Goal: Information Seeking & Learning: Understand process/instructions

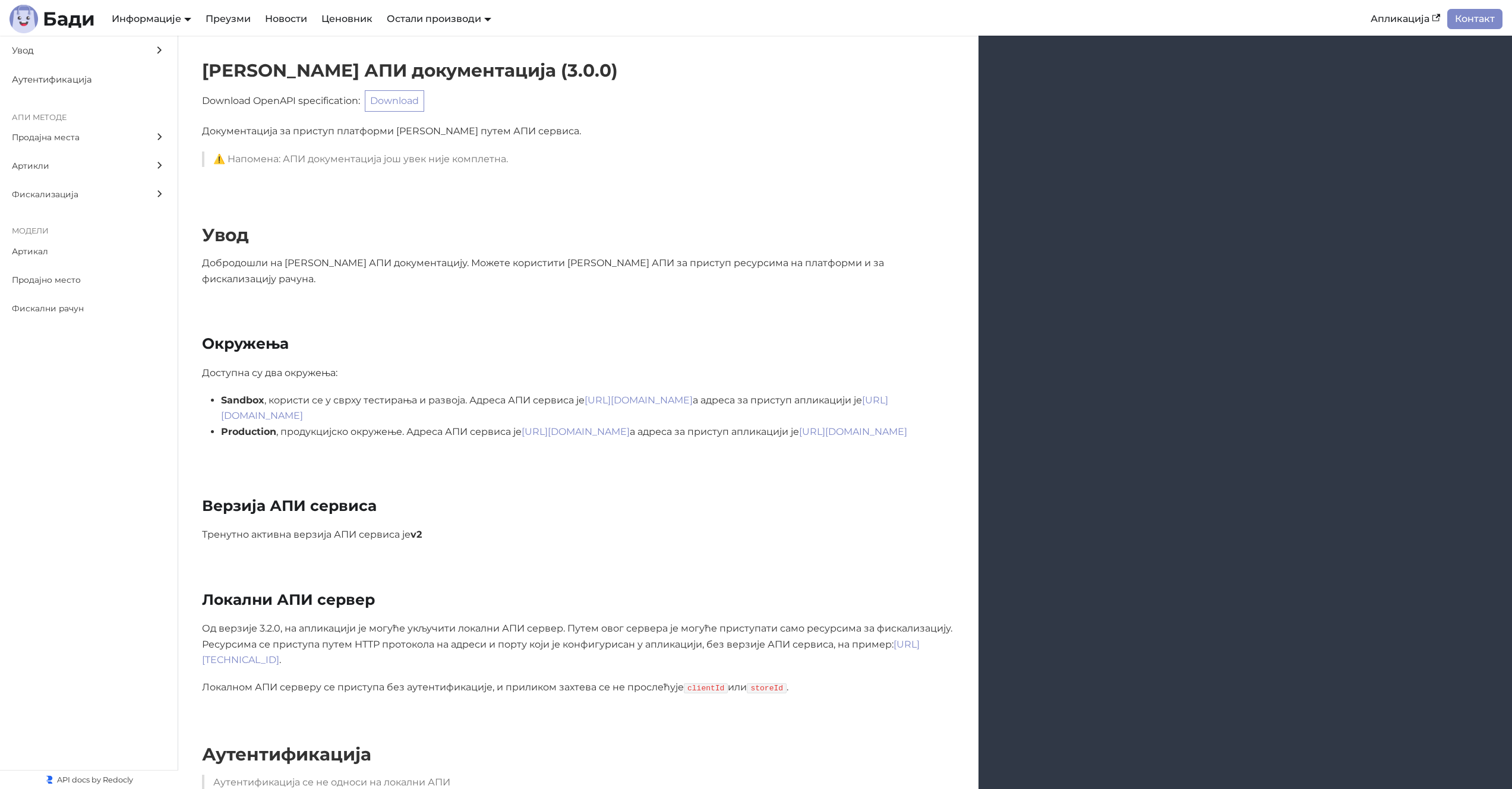
click at [517, 271] on p "Добродошли на [PERSON_NAME] АПИ документацију. Можете користити [PERSON_NAME] А…" at bounding box center [578, 271] width 753 height 31
click at [907, 497] on h2 "Верзија АПИ сервиса" at bounding box center [578, 506] width 753 height 18
click at [105, 195] on span "Фискализација" at bounding box center [77, 194] width 131 height 14
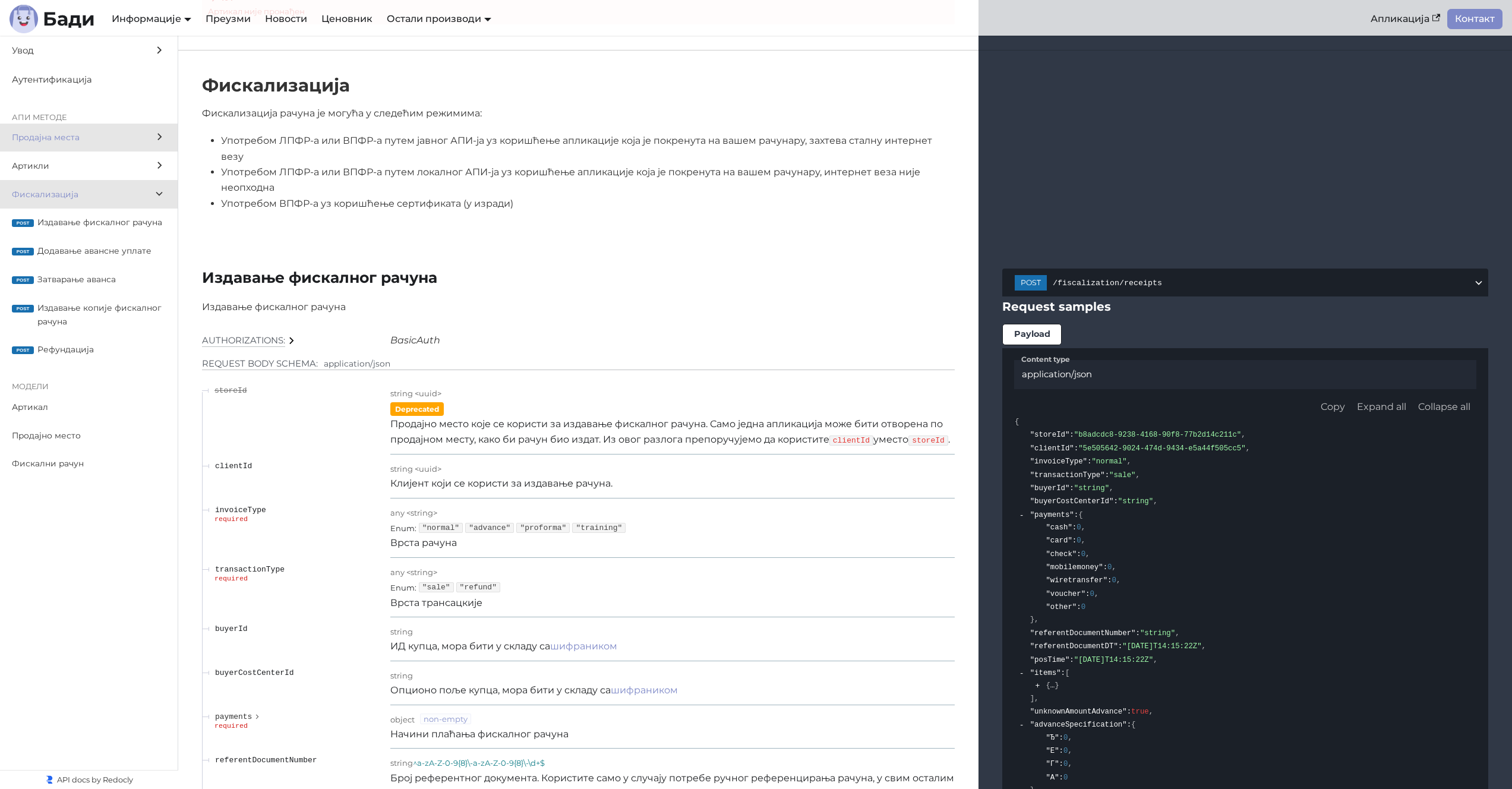
click at [97, 146] on label "Продајна места" at bounding box center [89, 138] width 178 height 29
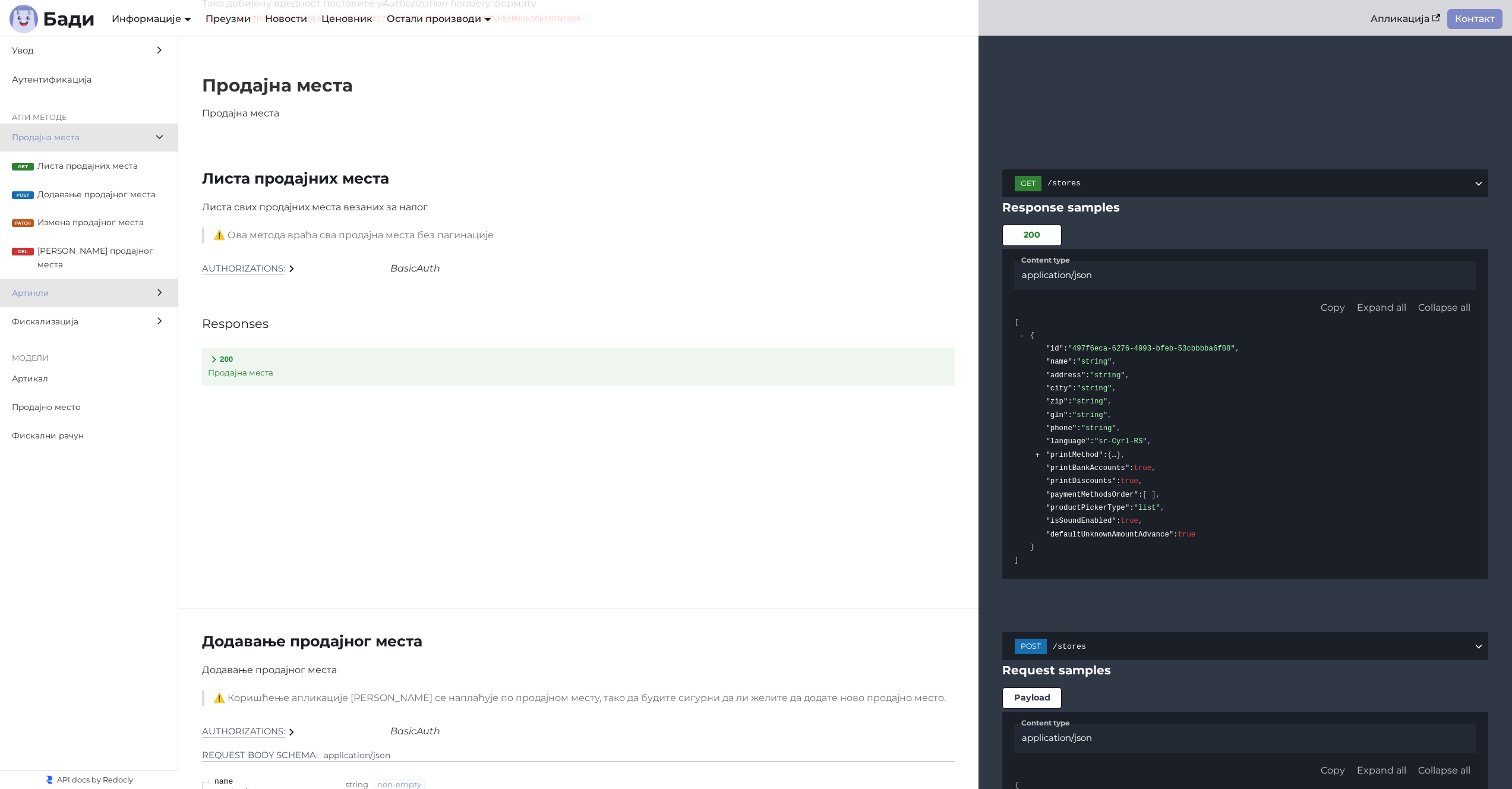
click at [111, 286] on span "Артикли" at bounding box center [77, 293] width 131 height 14
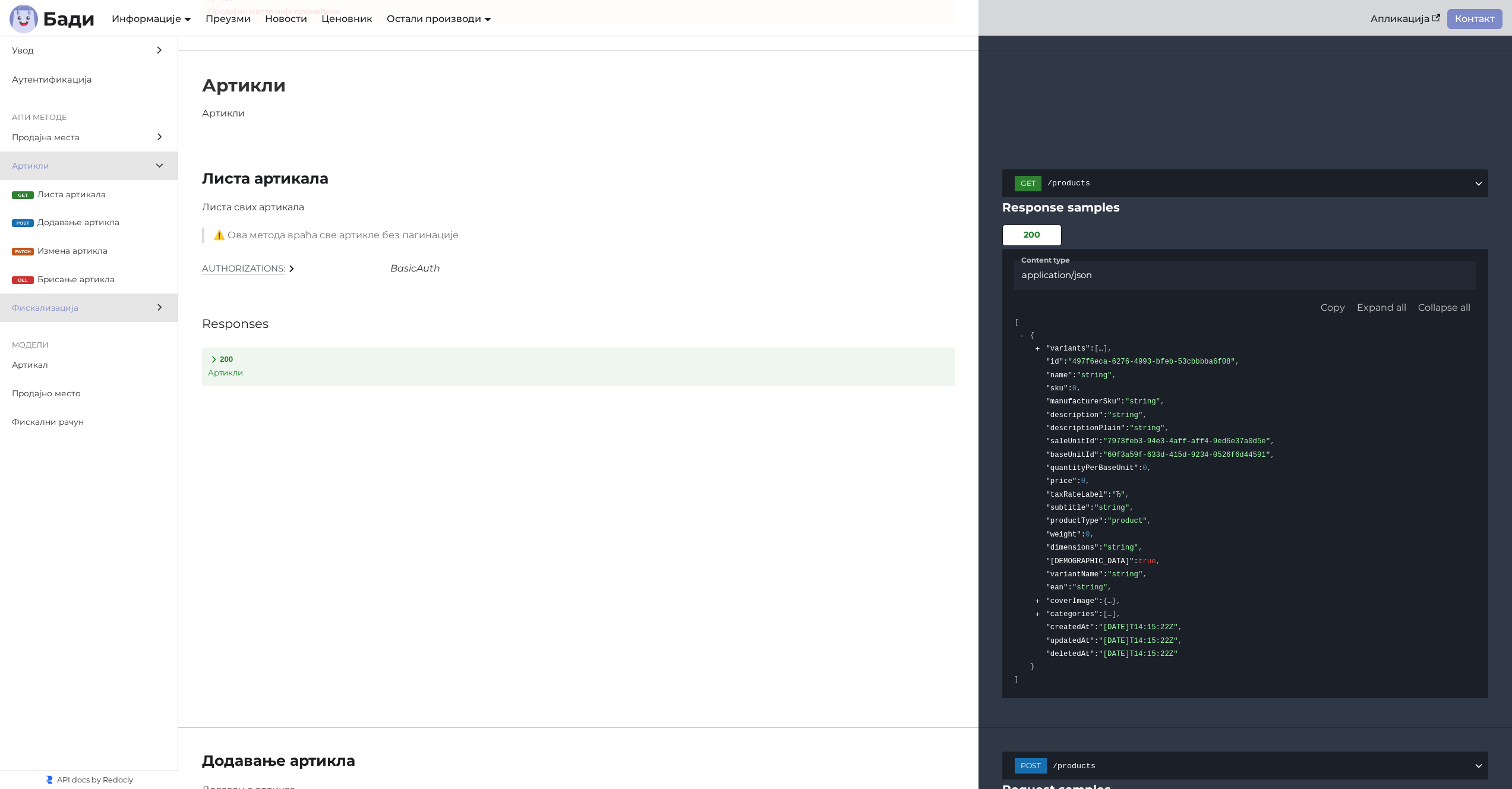
click at [111, 302] on span "Фискализација" at bounding box center [77, 308] width 131 height 14
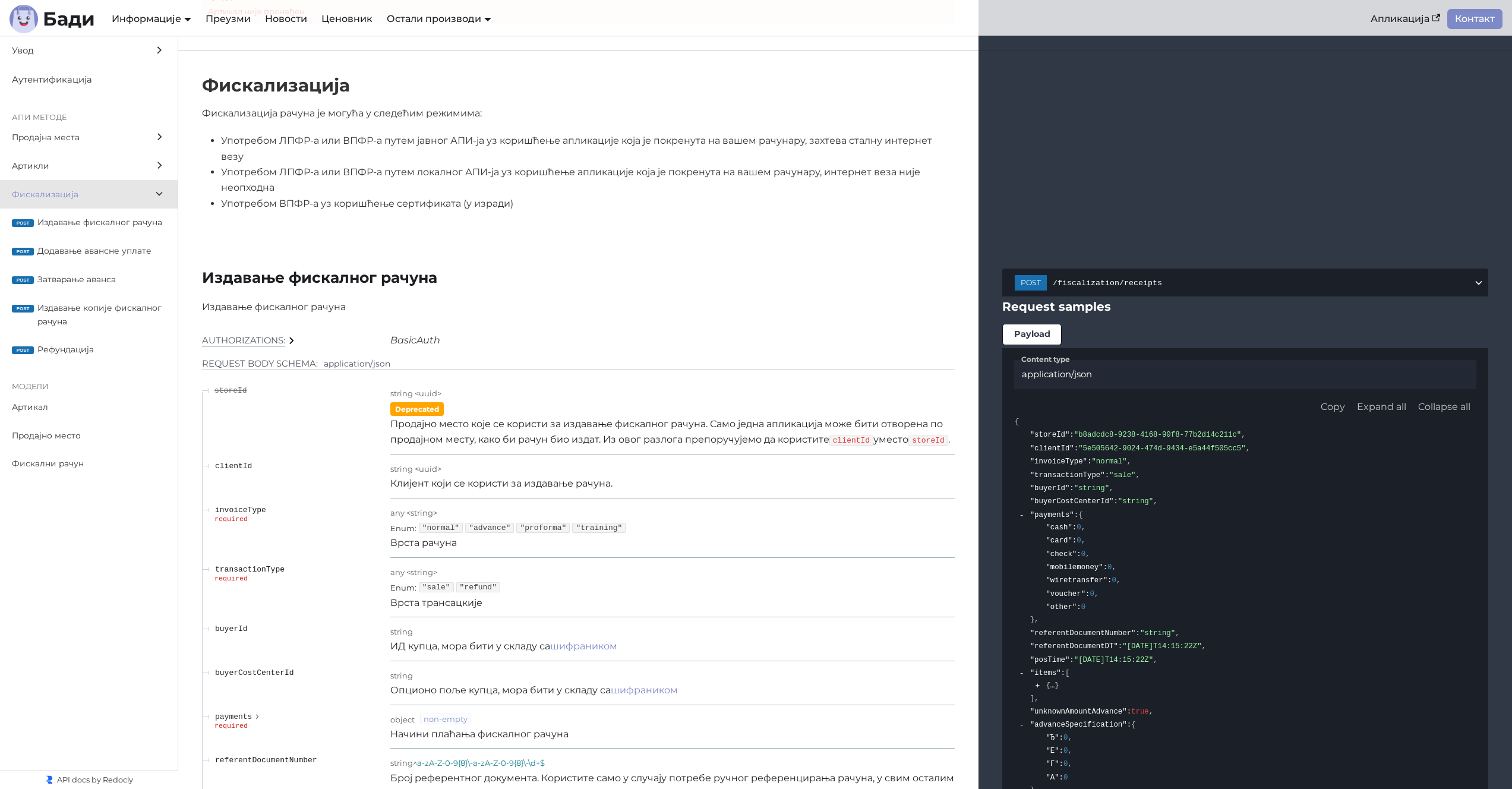
click at [298, 223] on div "Фискализација Фискализација рачуна је могућа у следећим режимима: Употребом ЛПФ…" at bounding box center [846, 147] width 1334 height 194
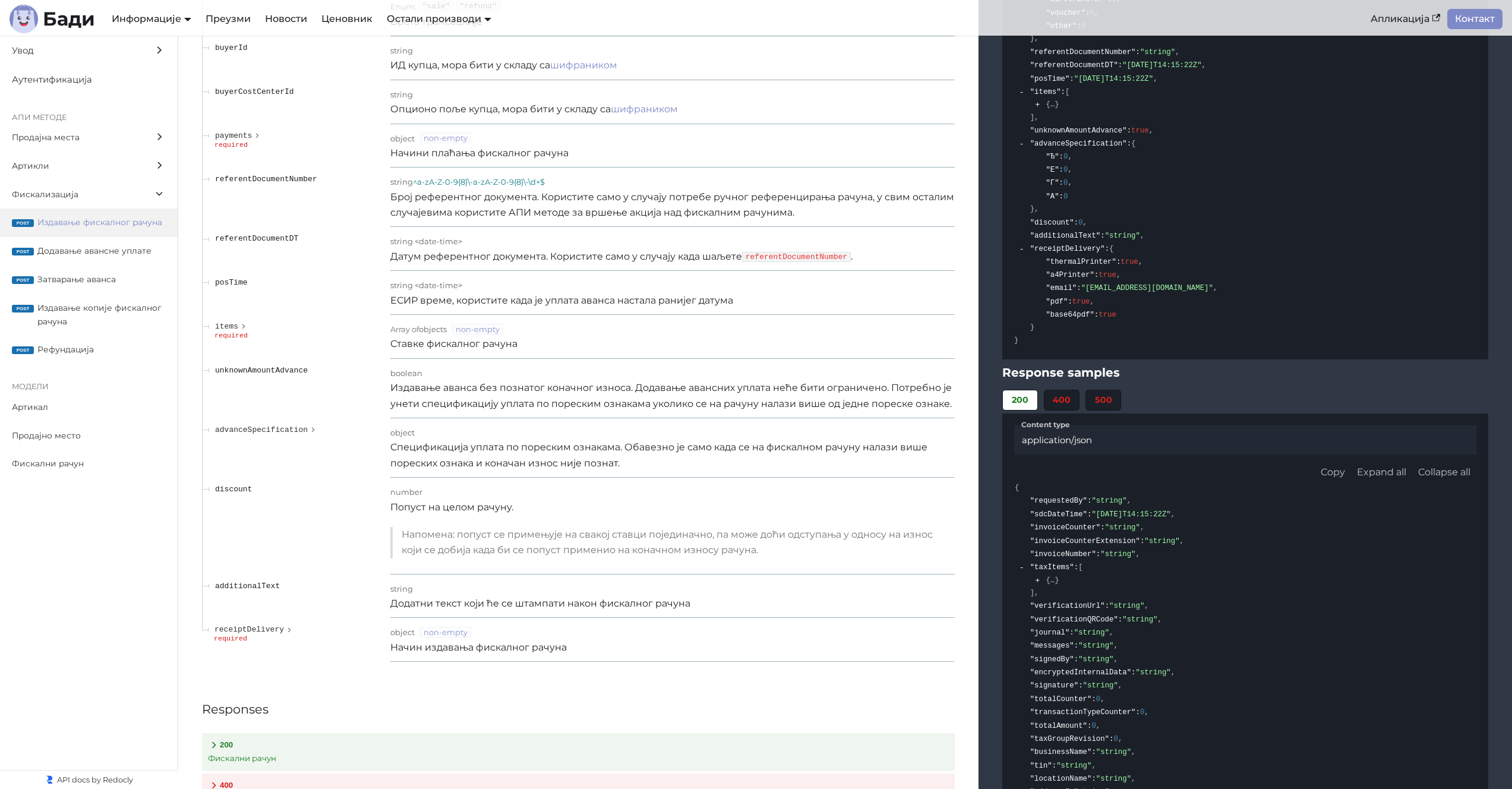
scroll to position [10243, 0]
click at [122, 465] on span "Фискални рачун" at bounding box center [77, 463] width 131 height 14
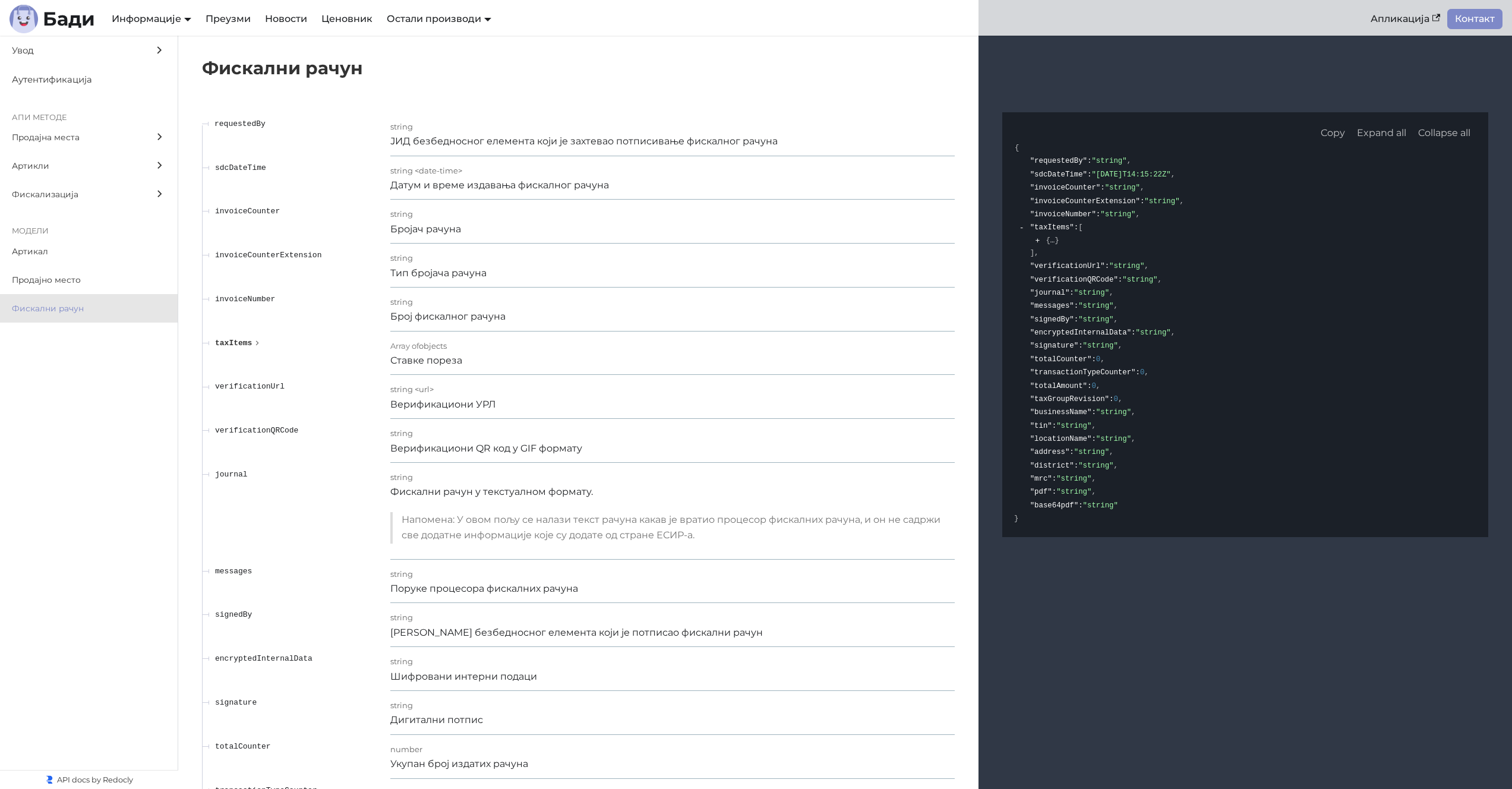
click at [237, 341] on span "taxItems" at bounding box center [233, 343] width 37 height 9
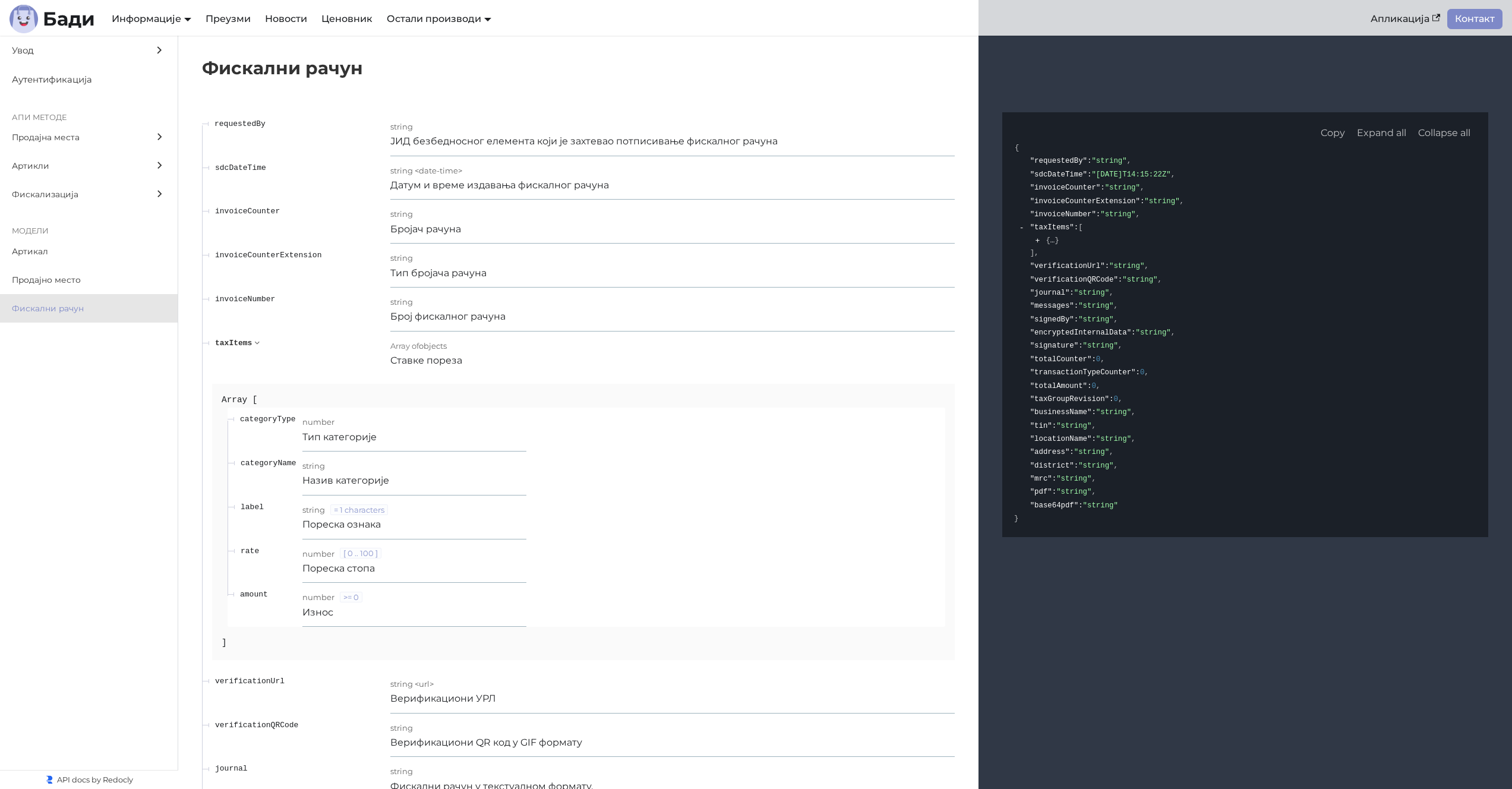
click at [237, 341] on span "taxItems" at bounding box center [233, 343] width 37 height 9
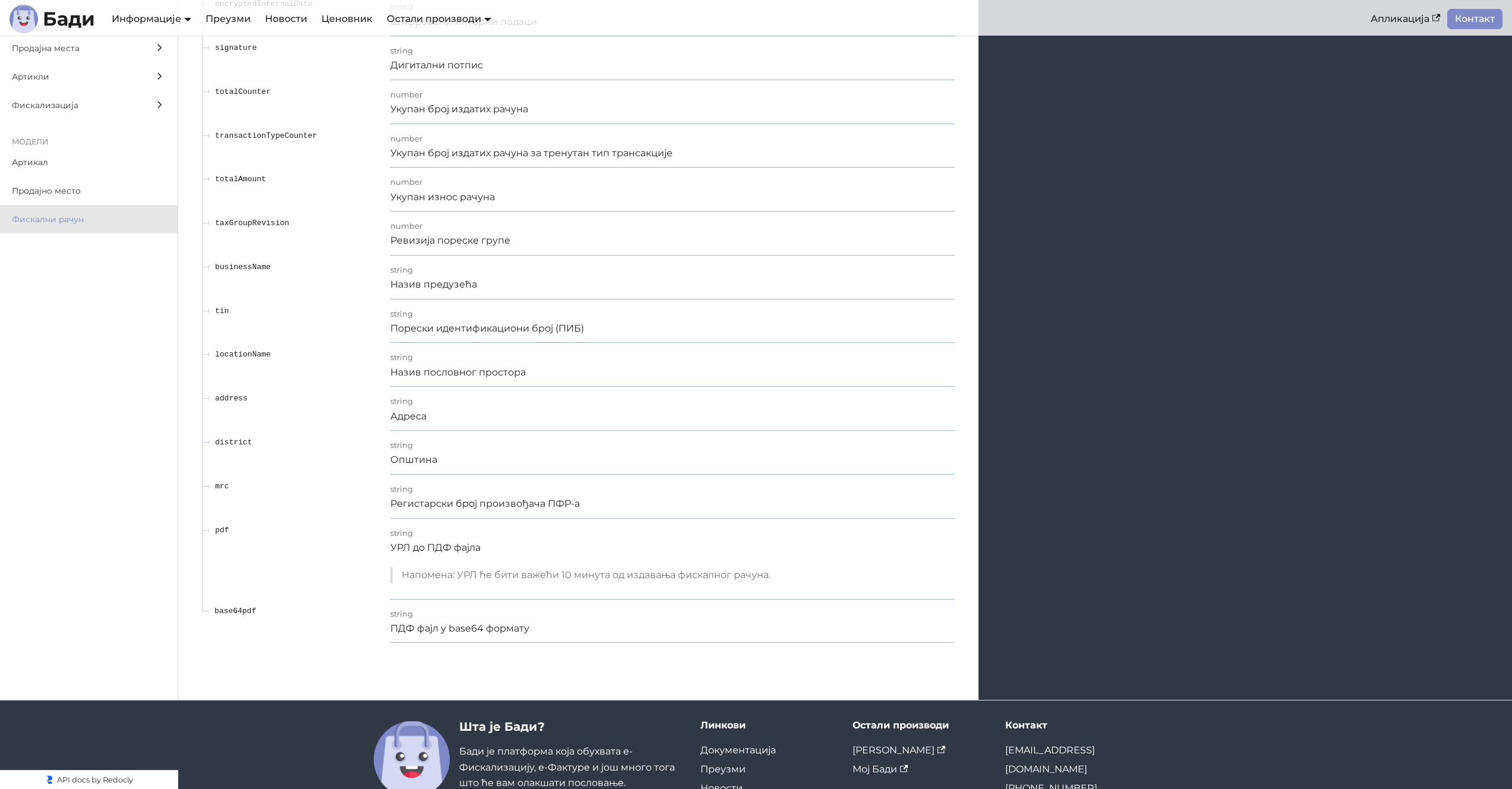
scroll to position [18203, 0]
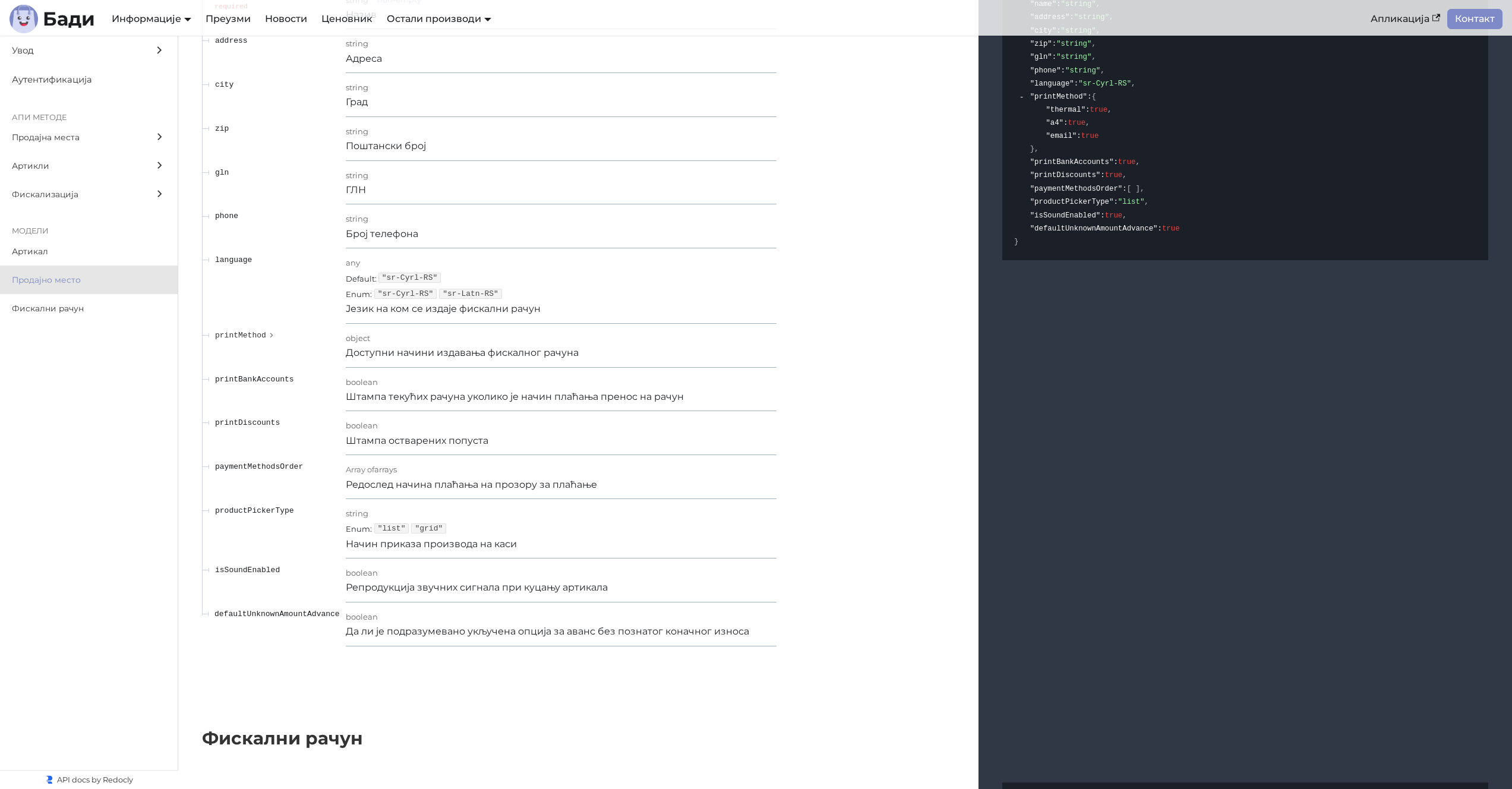
scroll to position [16711, 0]
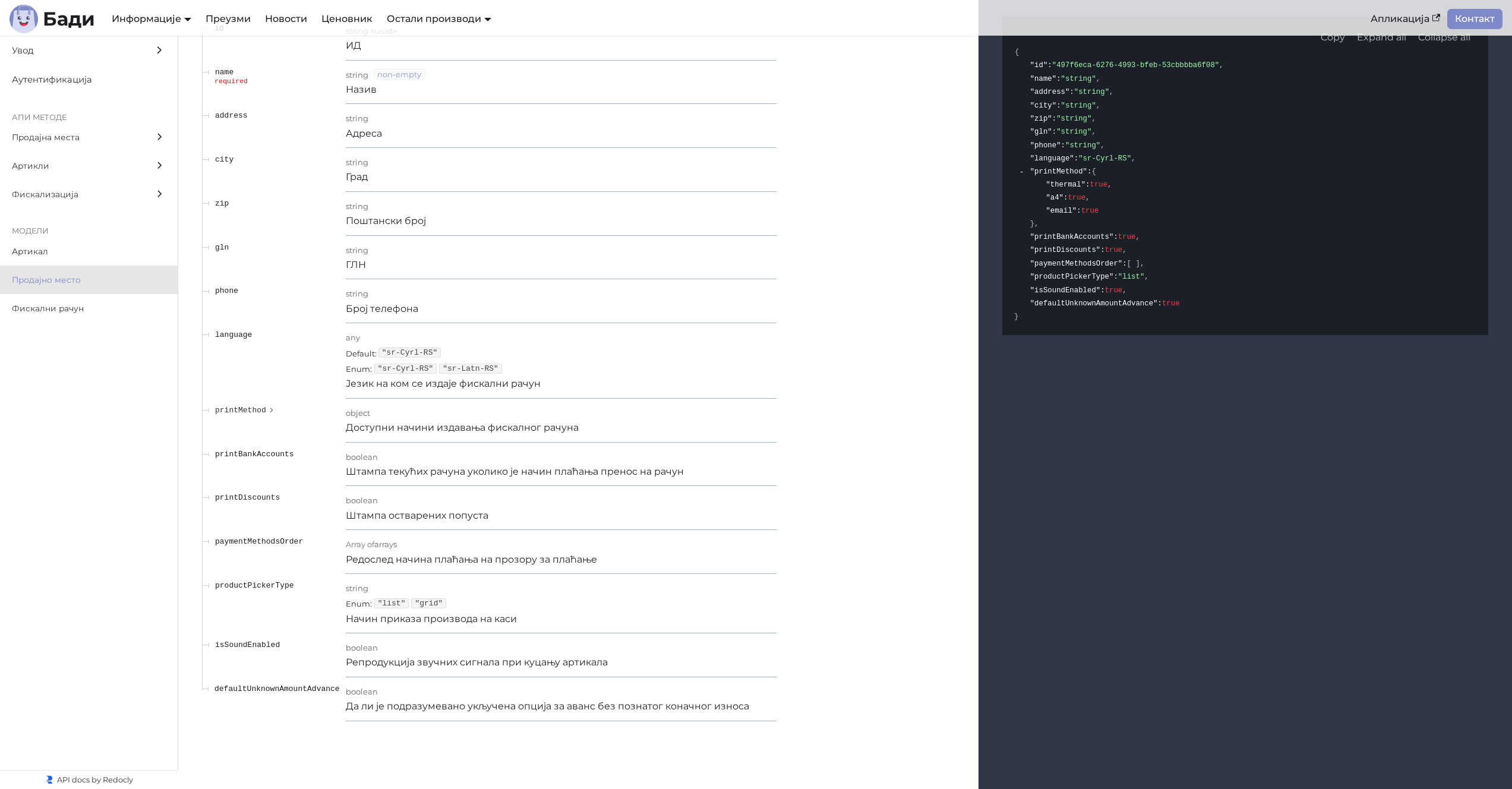
click at [676, 257] on div "string" at bounding box center [561, 250] width 431 height 16
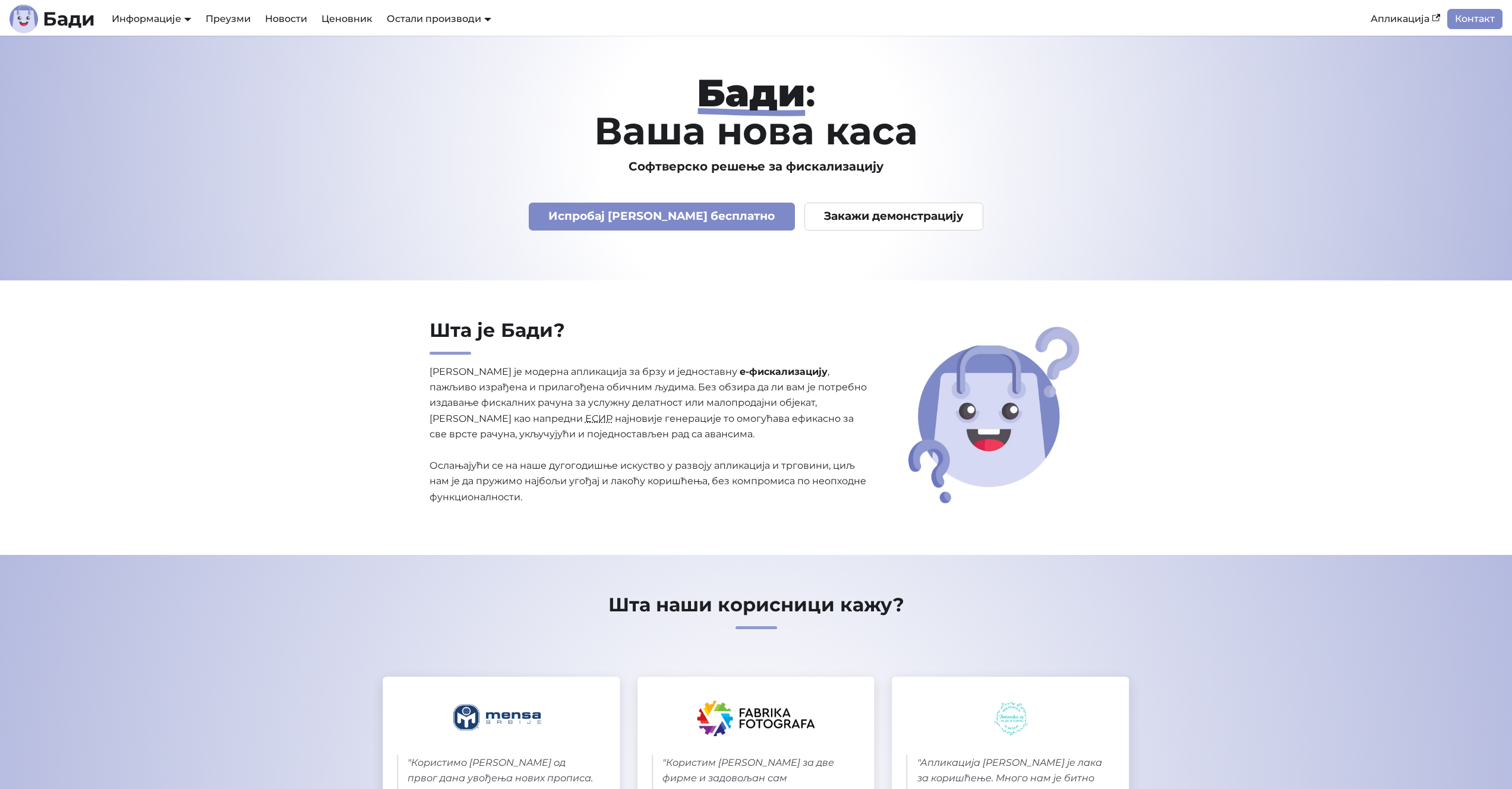
click at [244, 382] on section "Шта је Бади? Бади је модерна апликација за брзу и једноставну е-фискализацију ,…" at bounding box center [756, 418] width 1512 height 275
click at [286, 20] on link "Новости" at bounding box center [286, 19] width 56 height 20
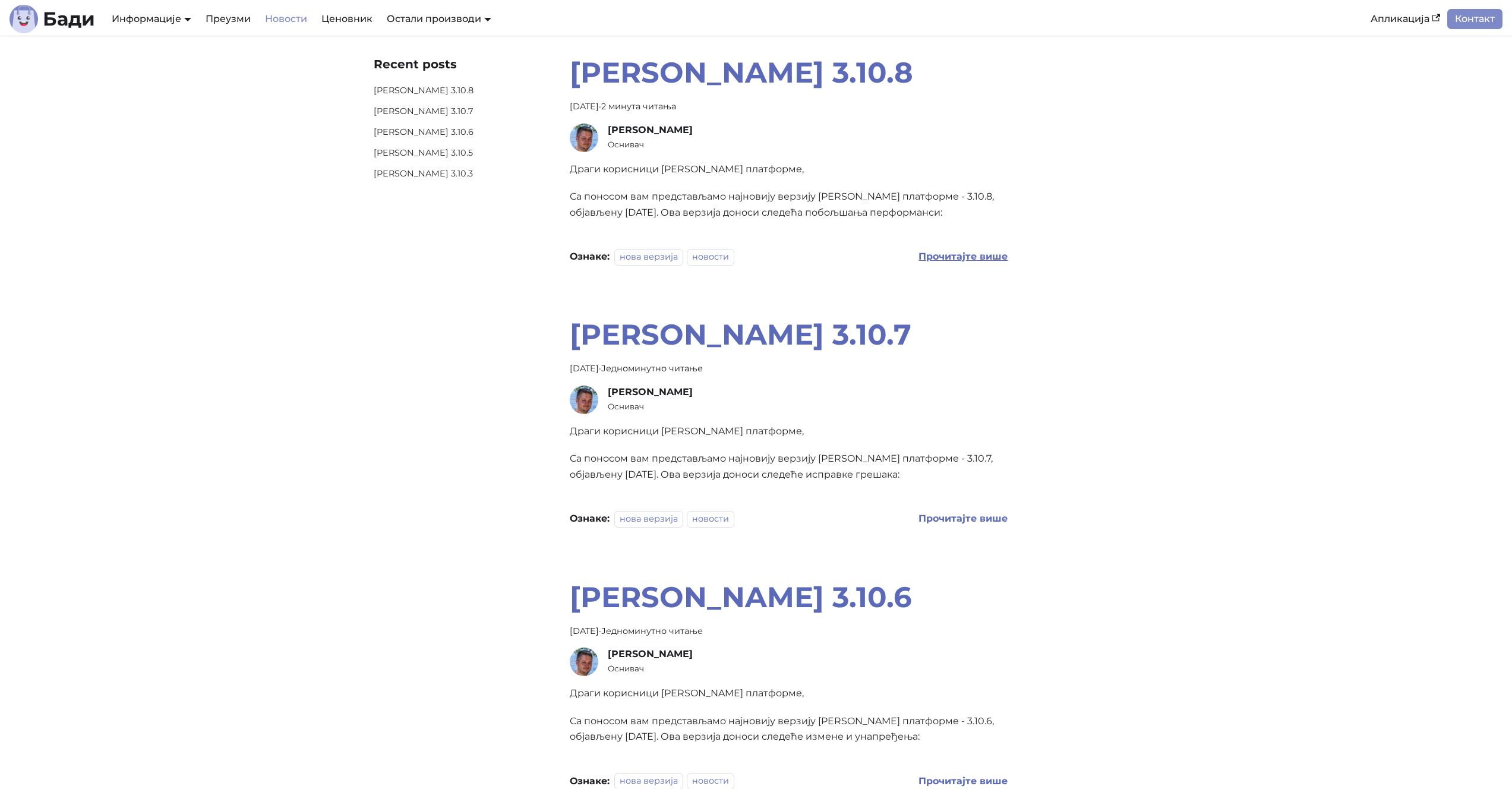
click at [925, 256] on b "Прочитајте више" at bounding box center [963, 256] width 89 height 11
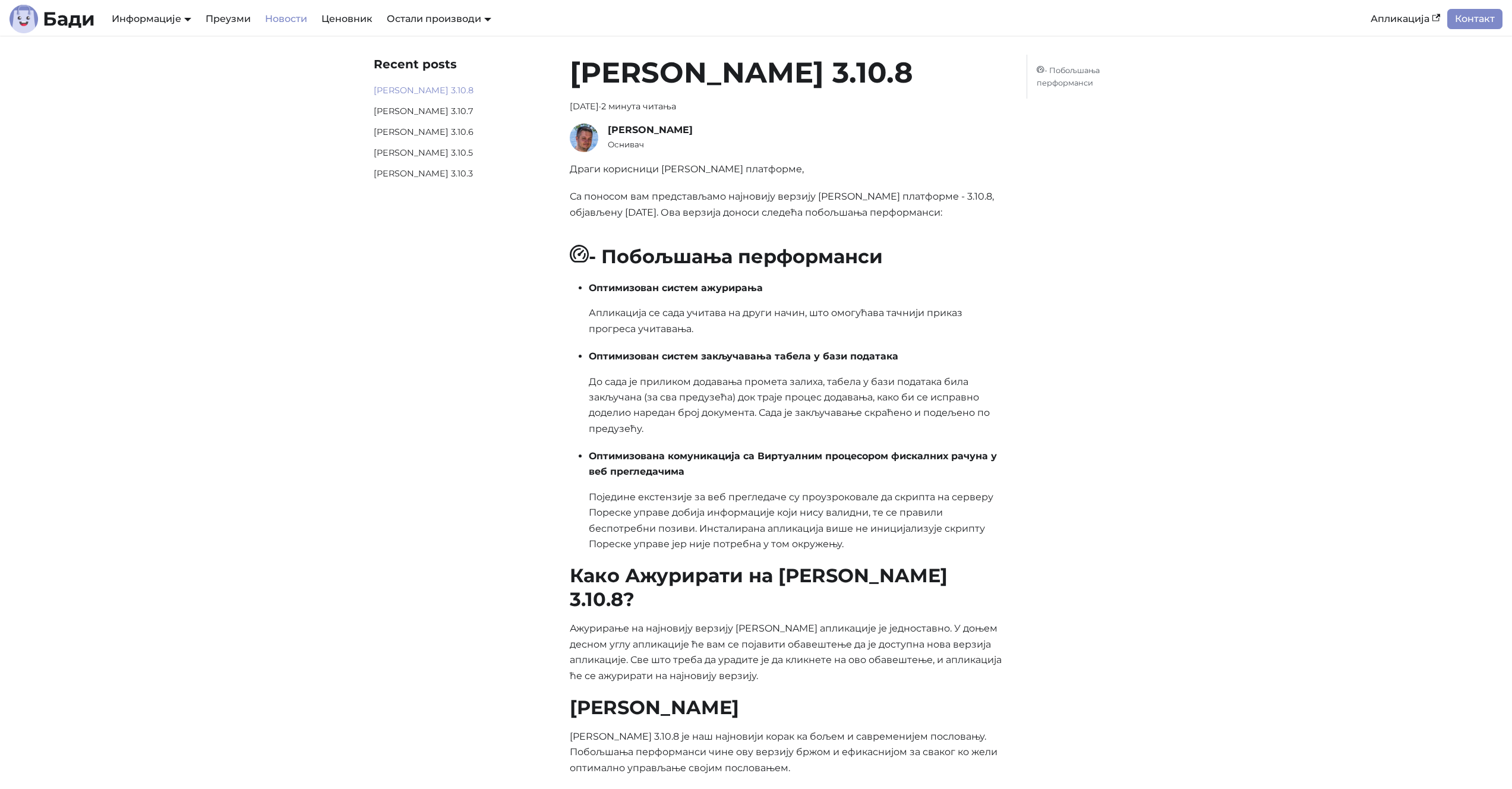
click at [279, 33] on div "Бади Информације Документација АПИ Документација План развоја Преузми Новости Ц…" at bounding box center [687, 19] width 1354 height 29
click at [285, 22] on link "Новости" at bounding box center [286, 19] width 56 height 20
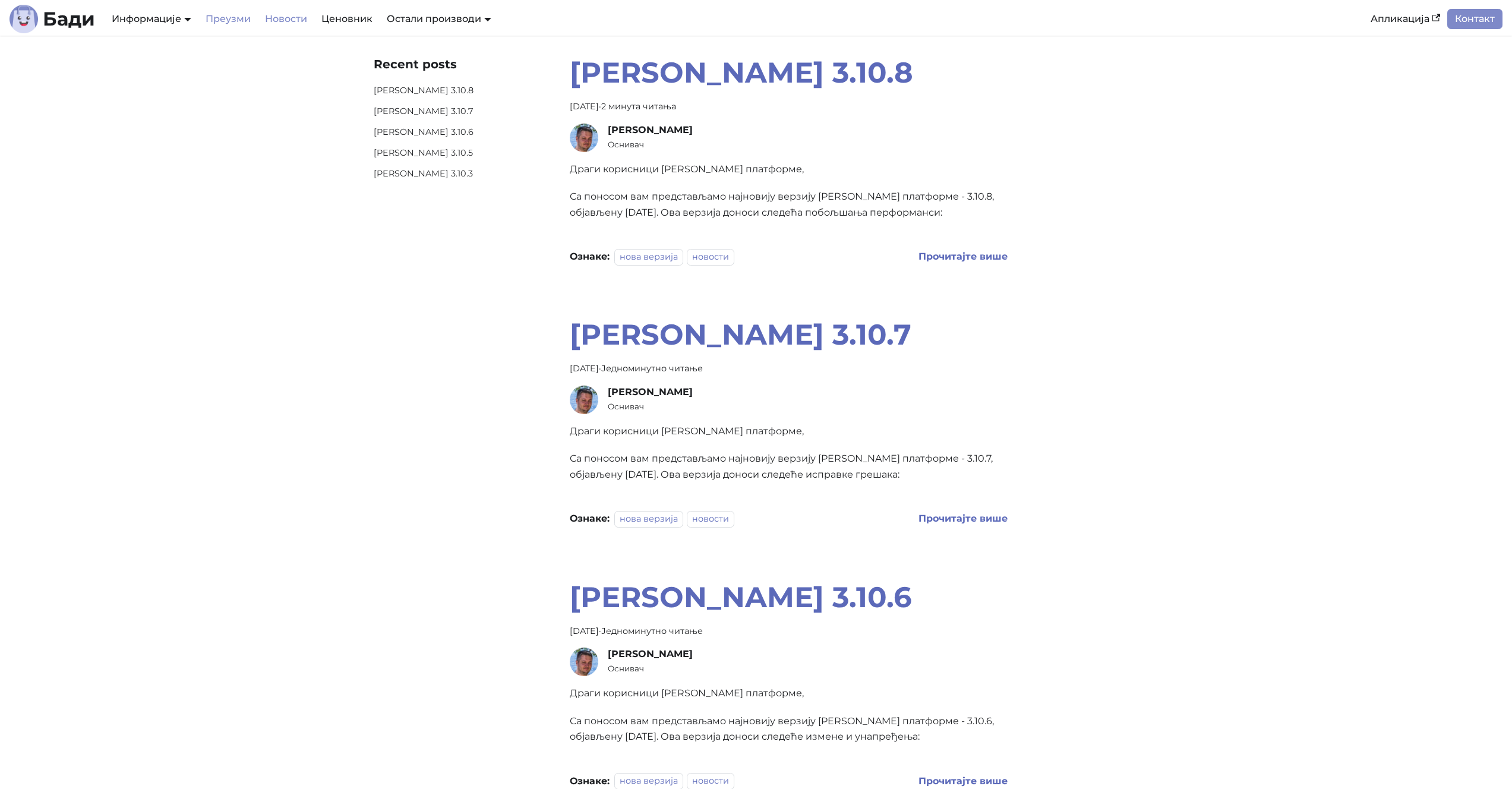
click at [216, 25] on link "Преузми" at bounding box center [228, 19] width 60 height 20
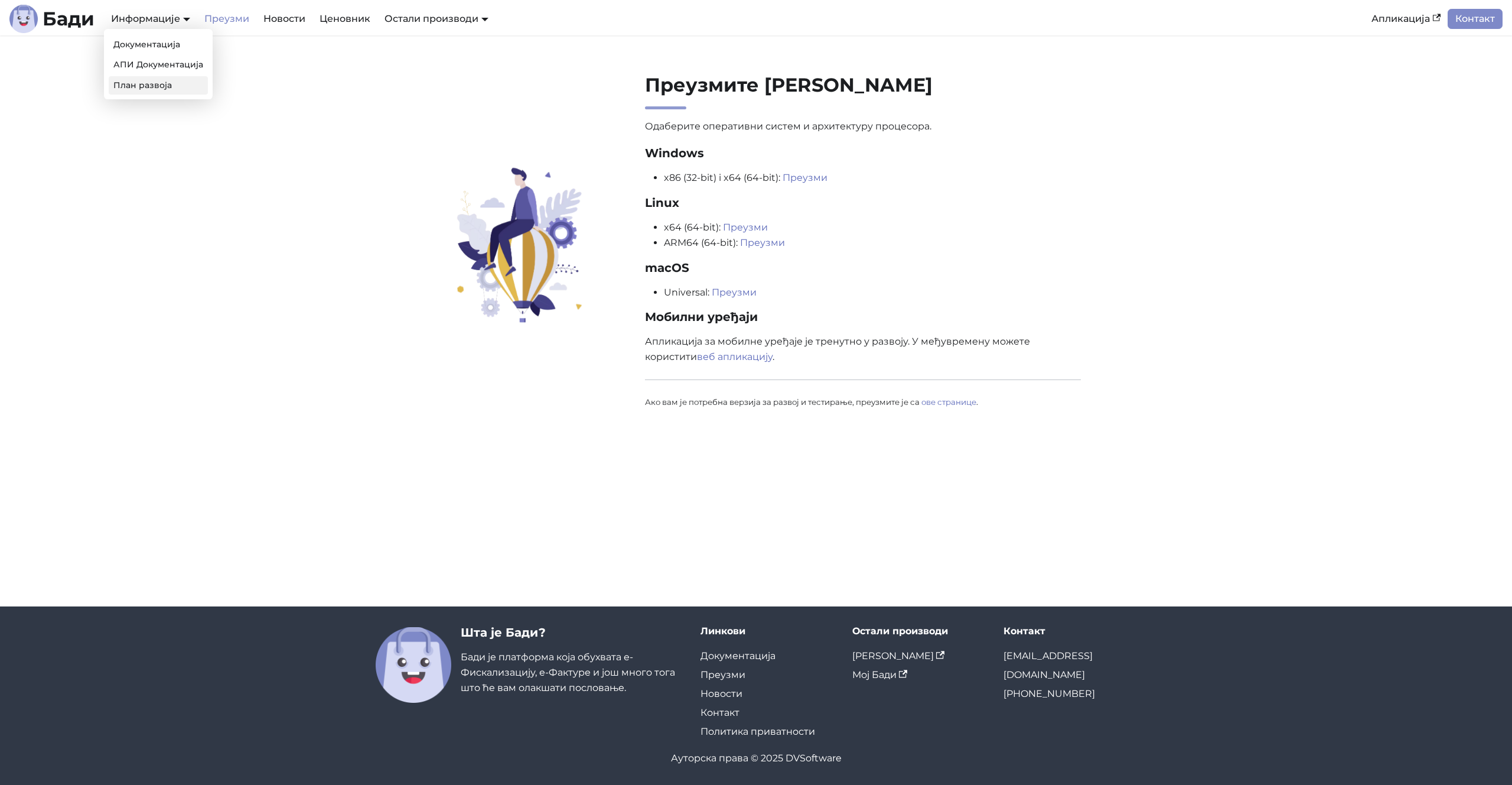
click at [155, 88] on link "План развоја" at bounding box center [158, 85] width 99 height 18
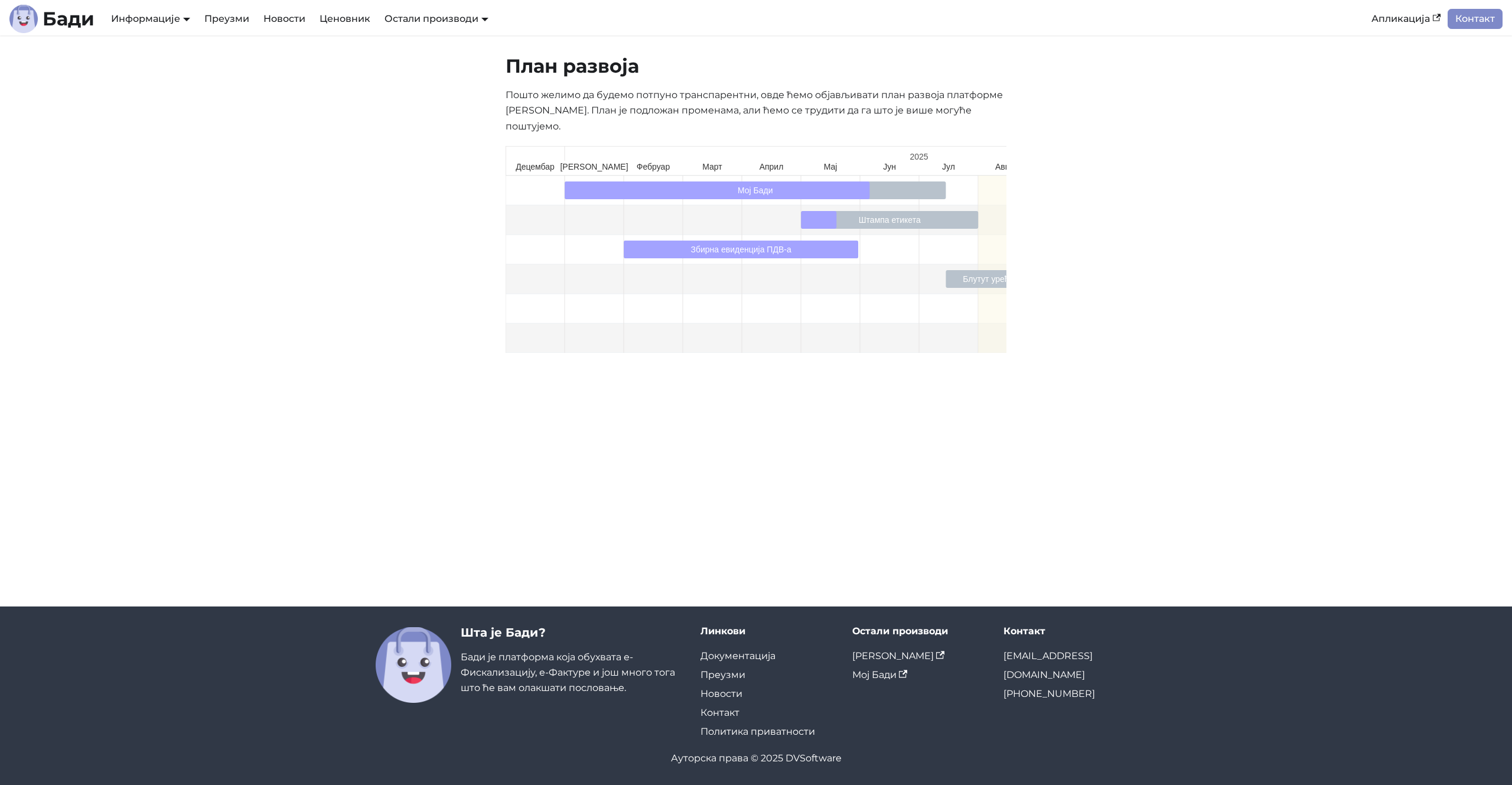
click at [697, 102] on p "Пошто желимо да будемо потпуно транспарентни, овде ћемо објављивати план развој…" at bounding box center [756, 111] width 501 height 47
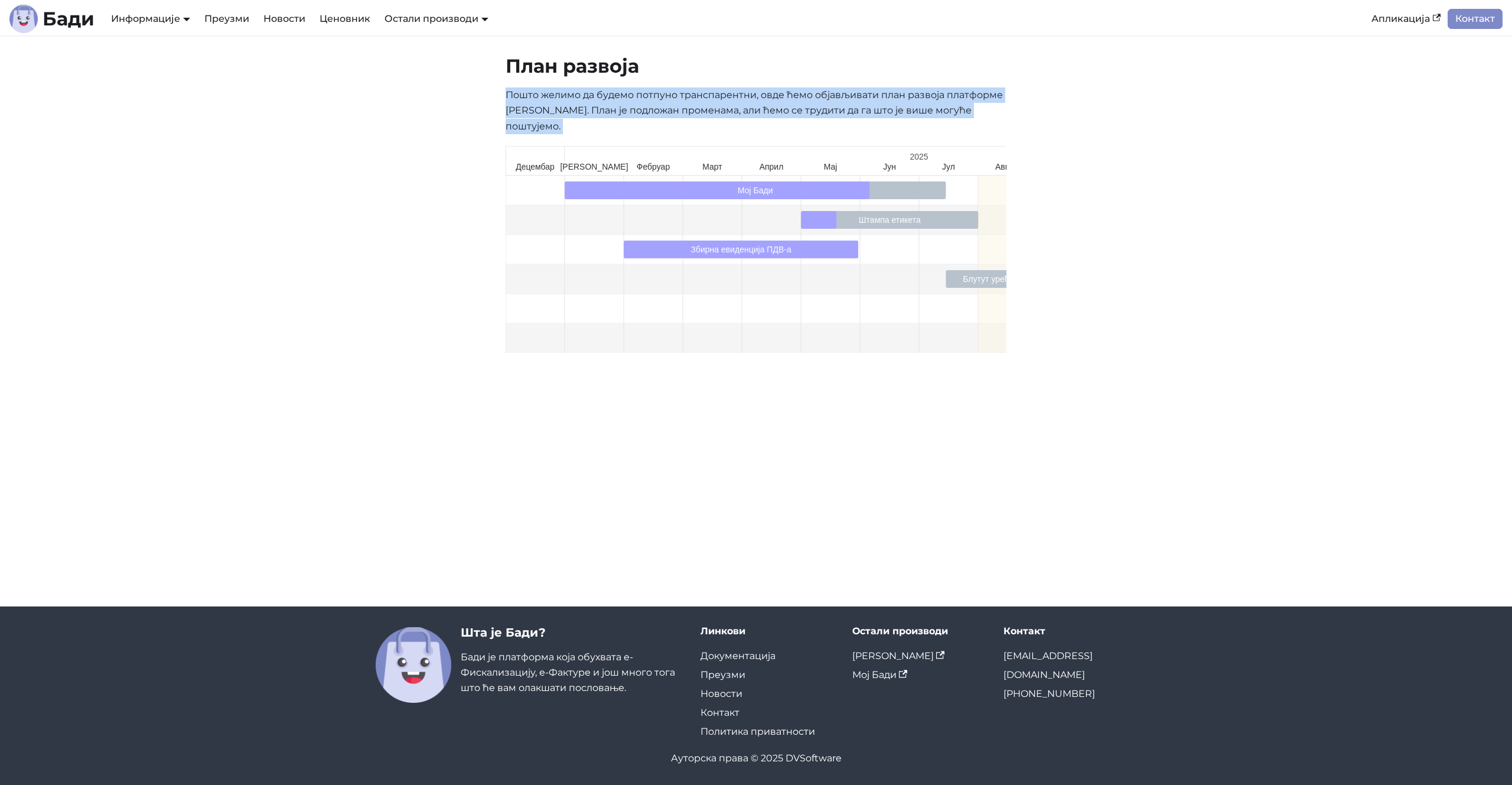
click at [697, 102] on p "Пошто желимо да будемо потпуно транспарентни, овде ћемо објављивати план развој…" at bounding box center [756, 111] width 501 height 47
click at [419, 140] on div "План развоја Пошто желимо да будемо потпуно транспарентни, овде ћемо објављиват…" at bounding box center [755, 209] width 779 height 310
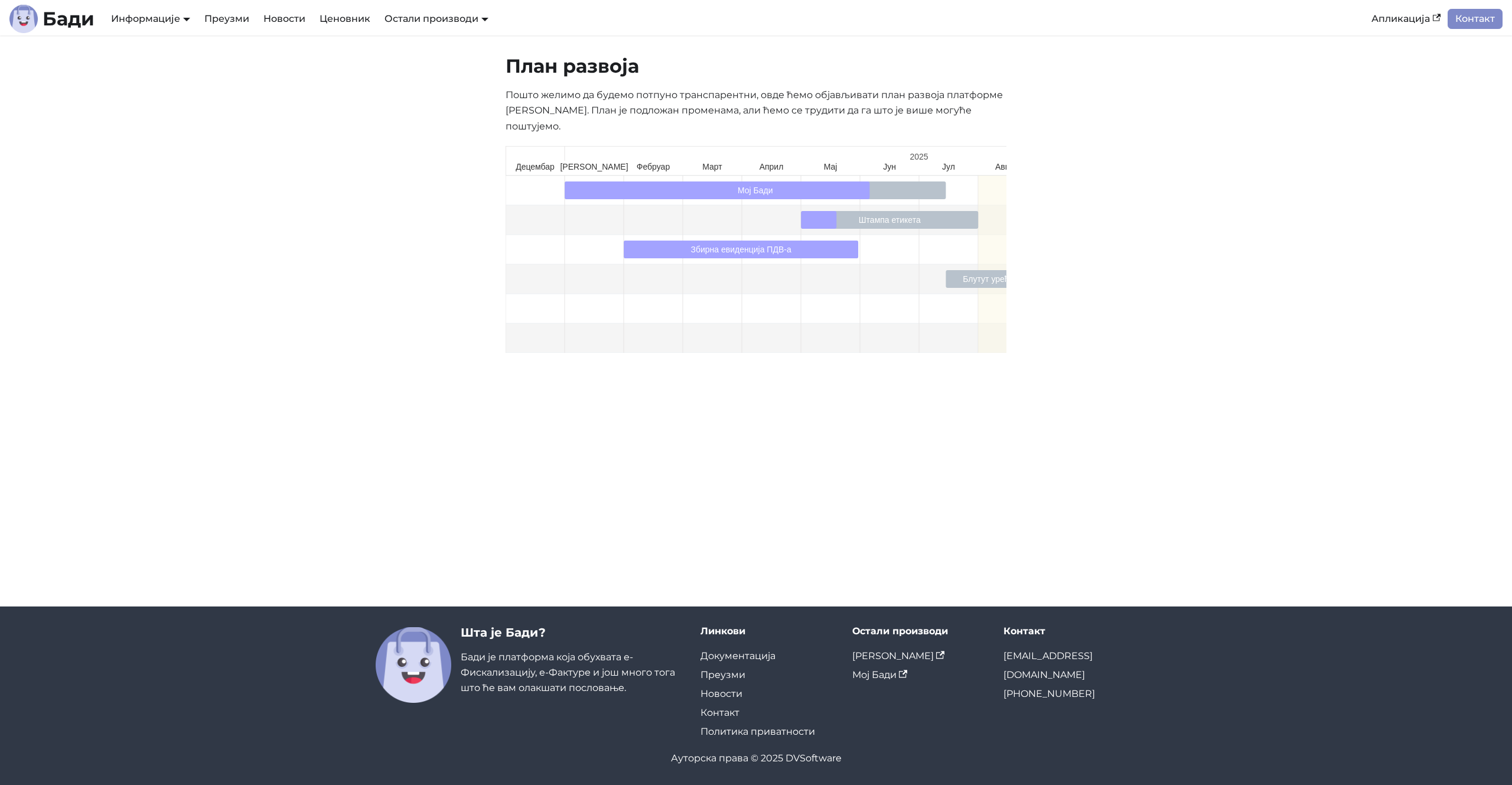
drag, startPoint x: 957, startPoint y: 292, endPoint x: 761, endPoint y: 300, distance: 196.2
click at [761, 299] on rect at bounding box center [919, 308] width 827 height 29
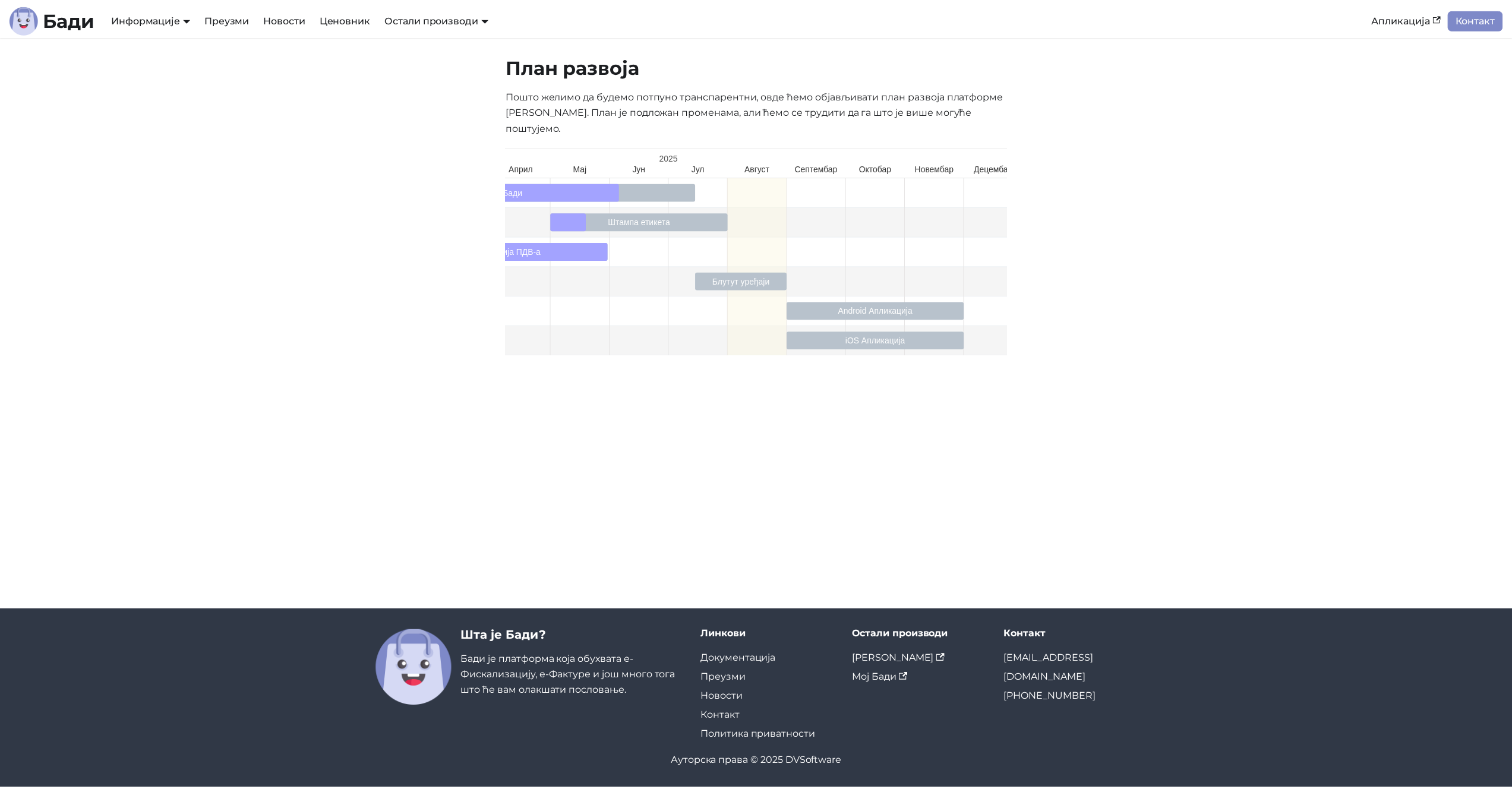
scroll to position [0, 328]
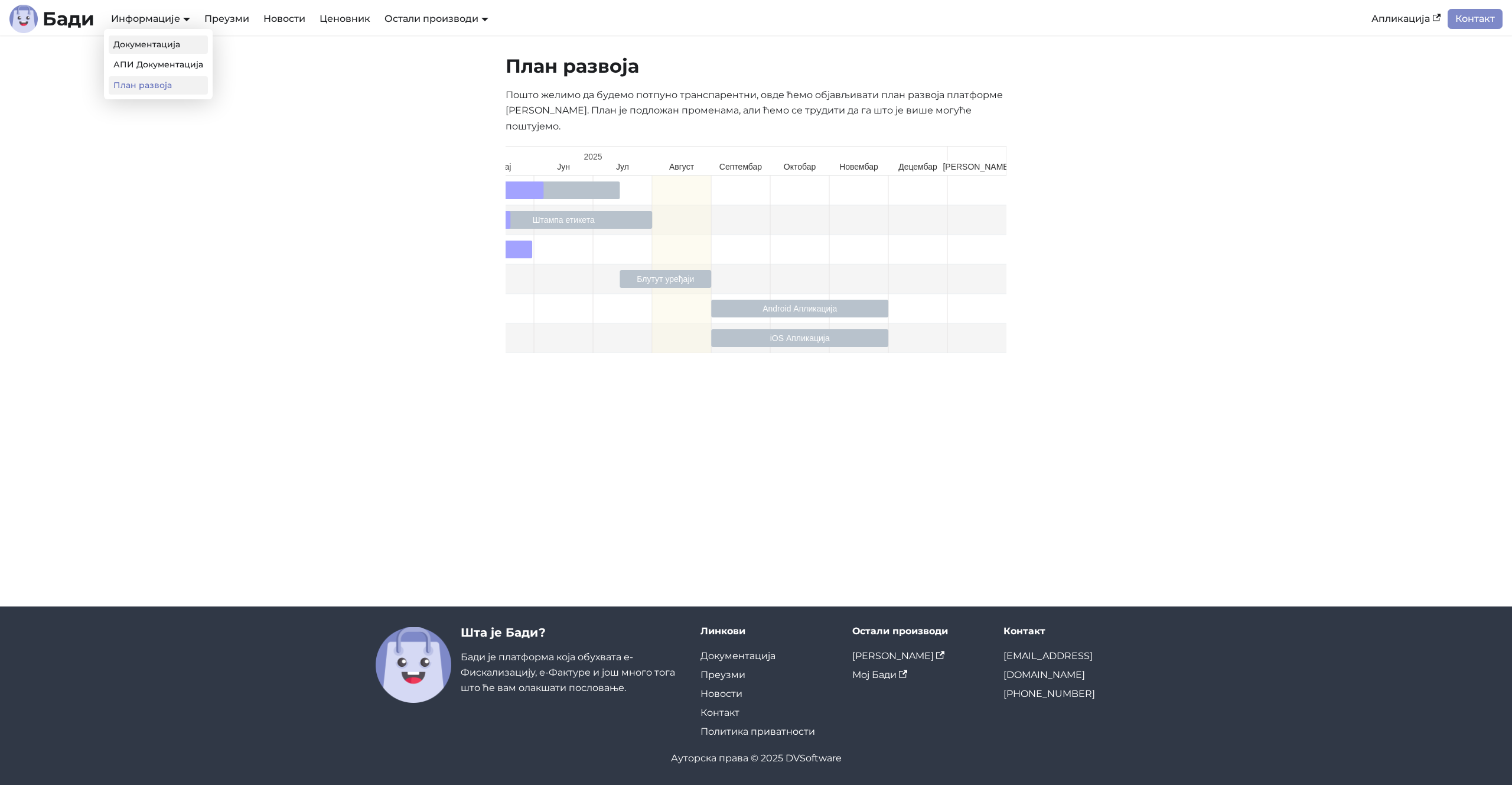
click at [157, 44] on link "Документација" at bounding box center [158, 45] width 99 height 18
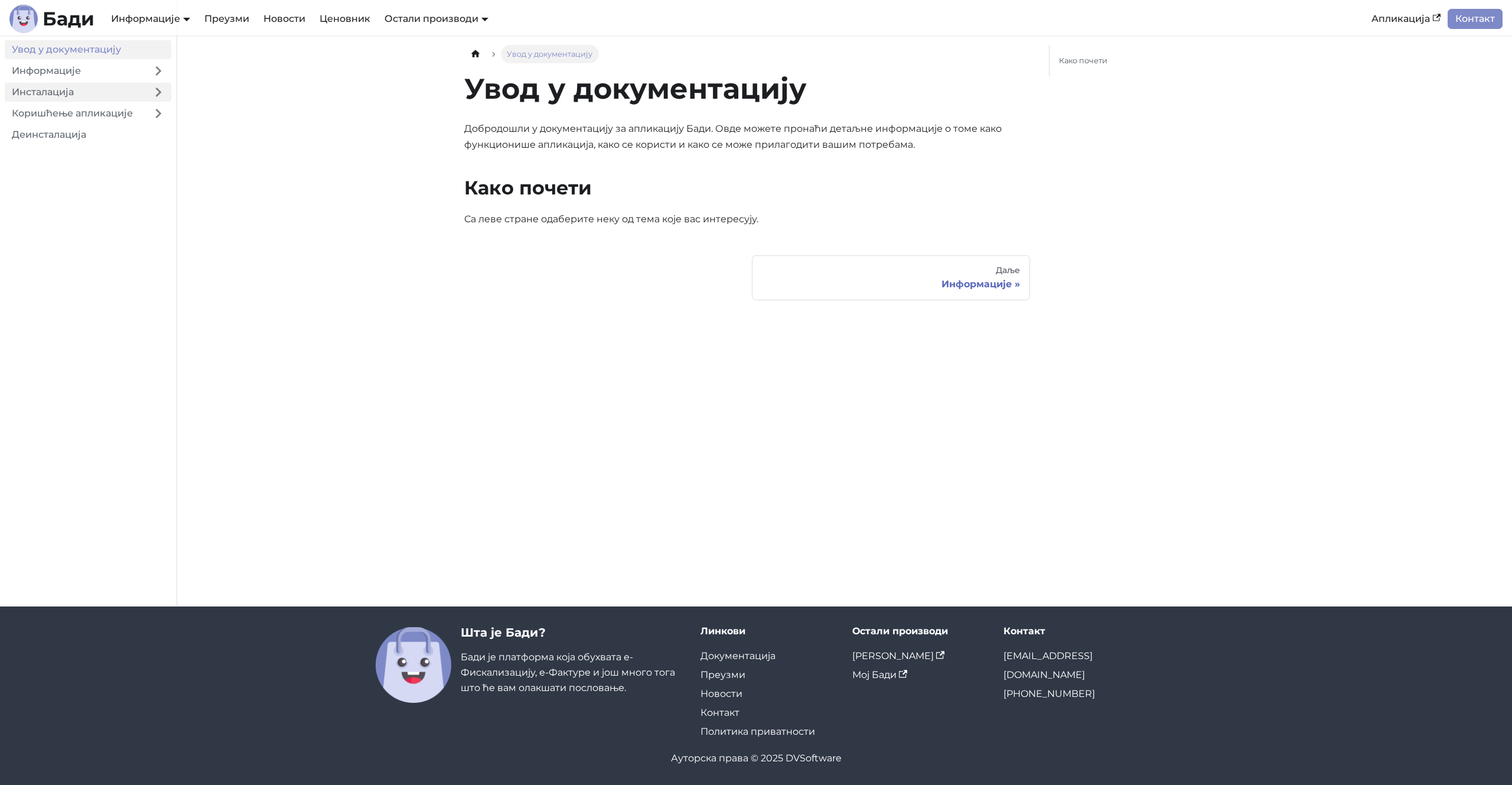
click at [105, 88] on link "Инсталација" at bounding box center [75, 92] width 140 height 19
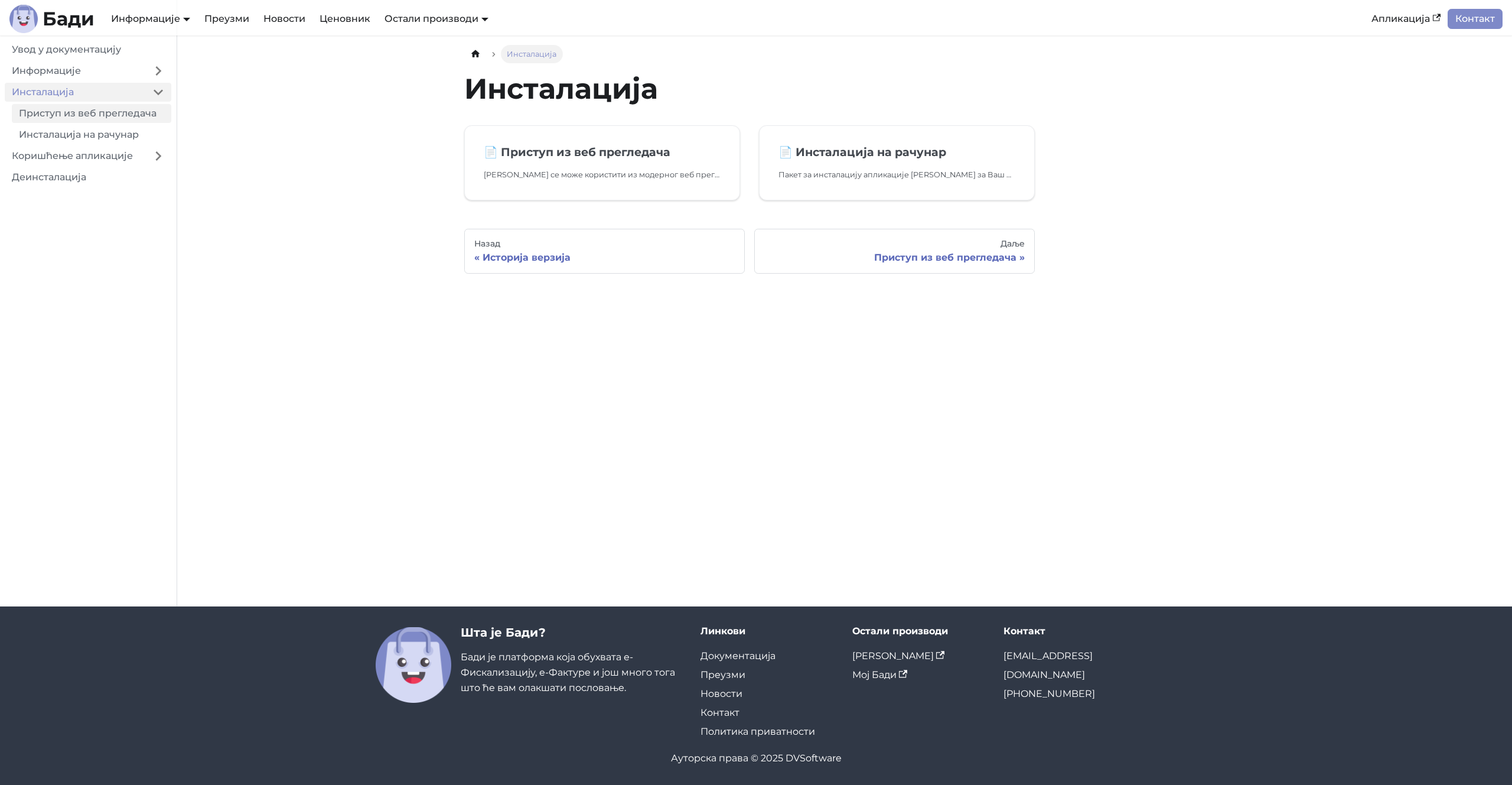
click at [107, 105] on link "Приступ из веб прегледача" at bounding box center [91, 113] width 159 height 19
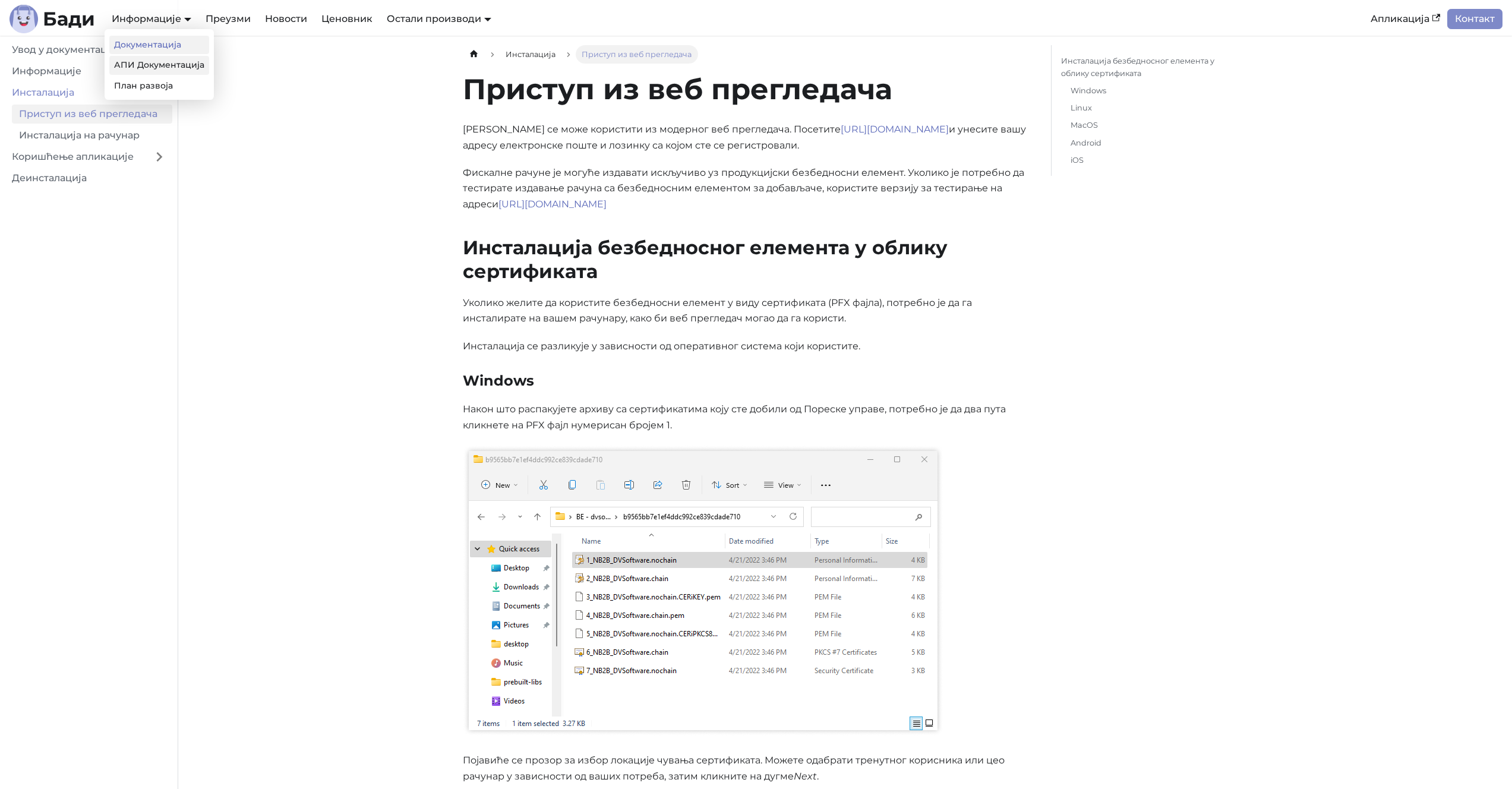
click at [160, 63] on link "АПИ Документација" at bounding box center [159, 65] width 100 height 18
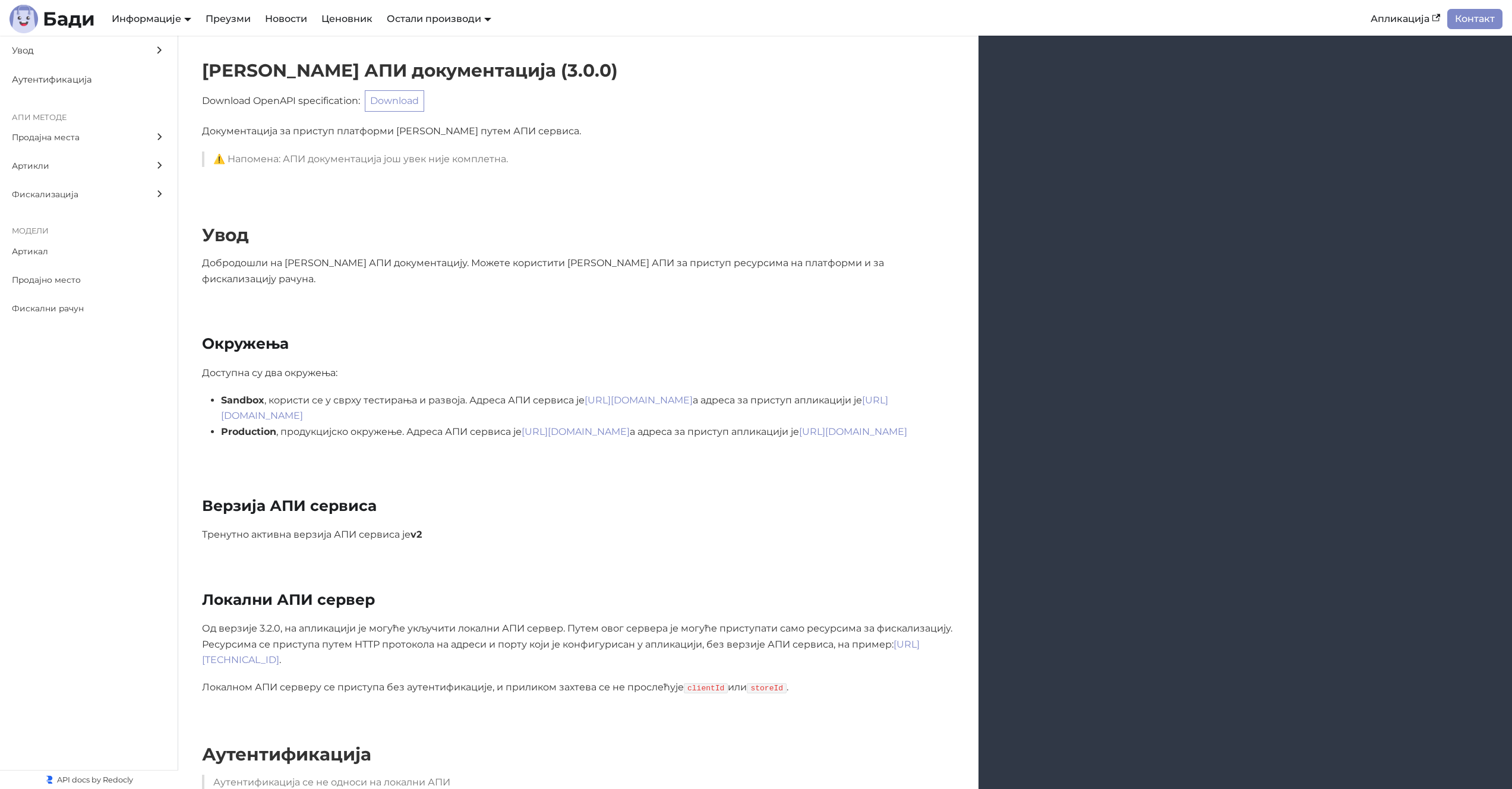
click at [385, 156] on p "⚠️ Напомена: АПИ документација још увек није комплетна." at bounding box center [579, 159] width 732 height 16
drag, startPoint x: 385, startPoint y: 156, endPoint x: 405, endPoint y: 154, distance: 20.1
click at [386, 156] on p "⚠️ Напомена: АПИ документација још увек није комплетна." at bounding box center [579, 159] width 732 height 16
click at [538, 142] on div "Документација за приступ платформи Бади путем АПИ сервиса. ⚠️ Напомена: АПИ док…" at bounding box center [578, 145] width 753 height 43
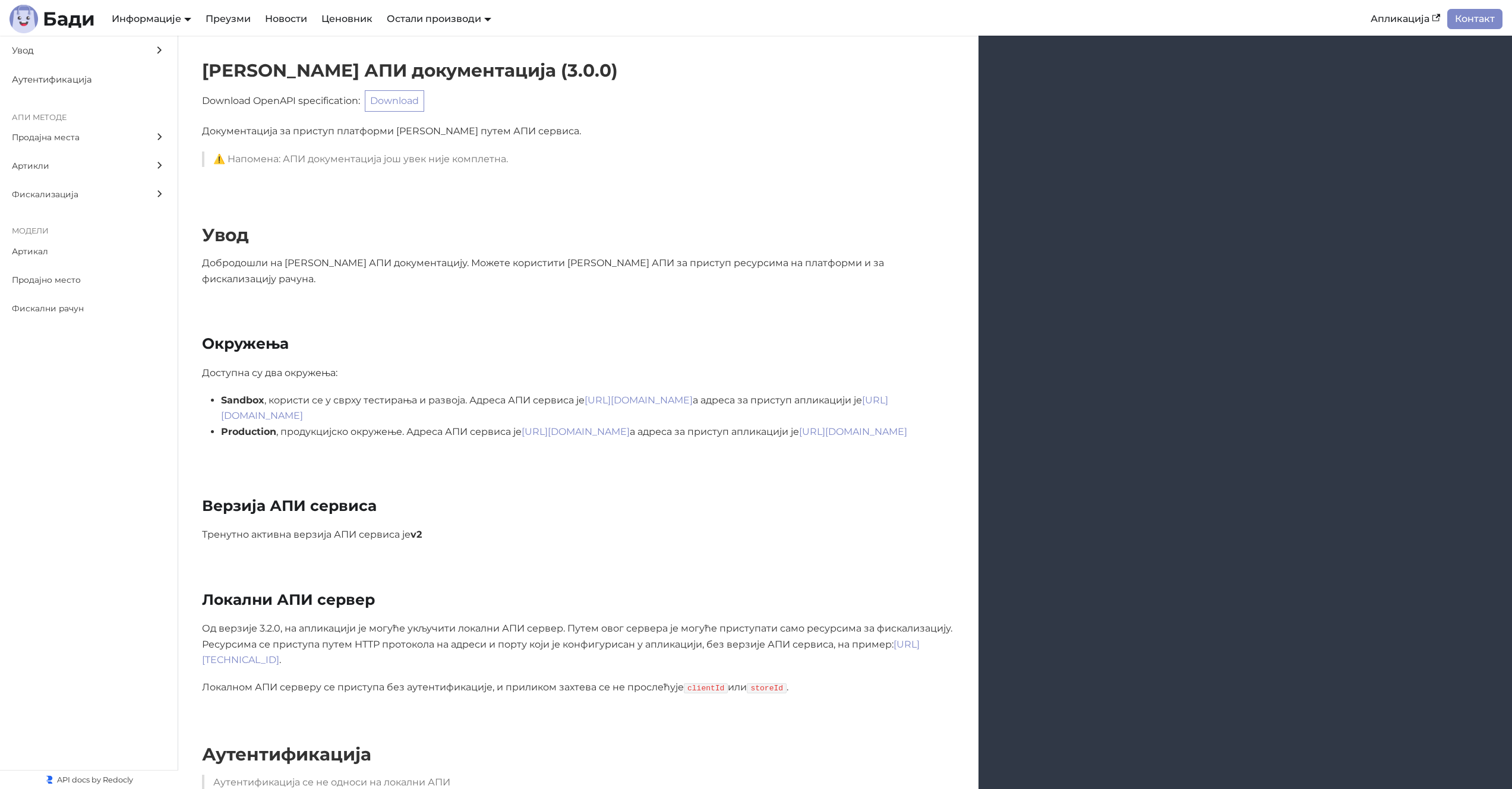
click at [762, 252] on div "Увод" at bounding box center [579, 240] width 800 height 31
